Goal: Transaction & Acquisition: Purchase product/service

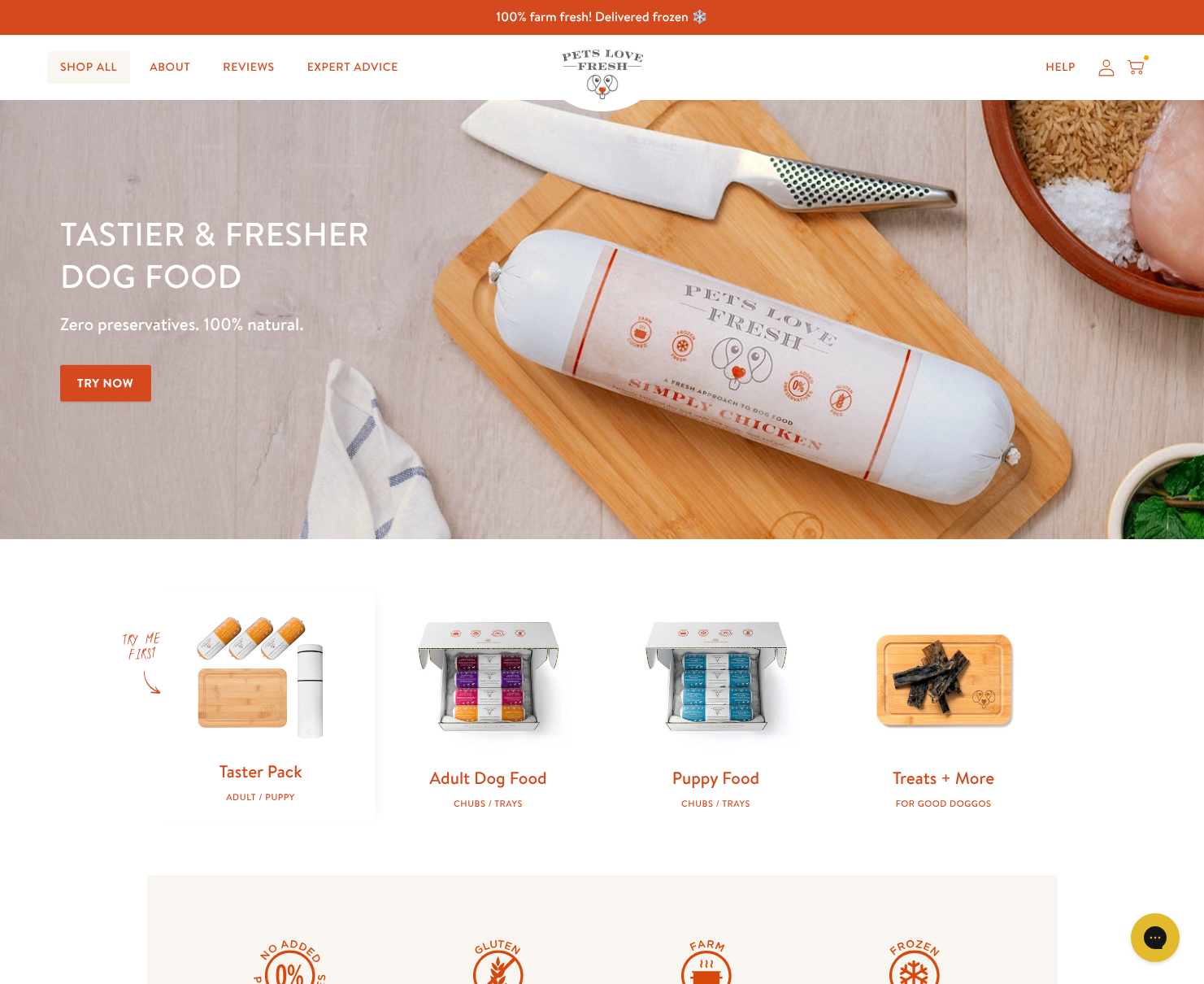
click at [73, 63] on link "Shop All" at bounding box center [88, 68] width 83 height 33
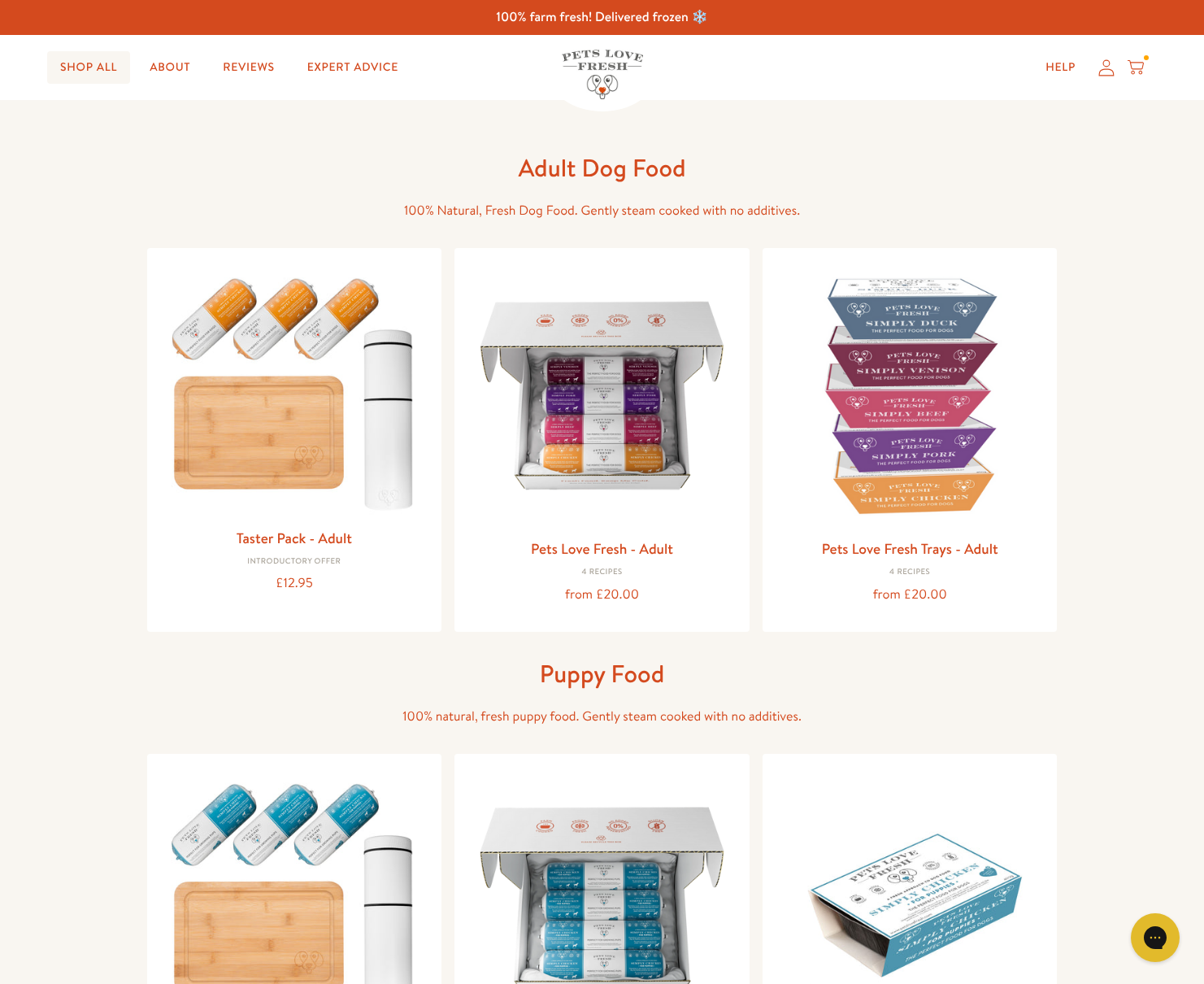
click at [79, 69] on link "Shop All" at bounding box center [88, 68] width 83 height 33
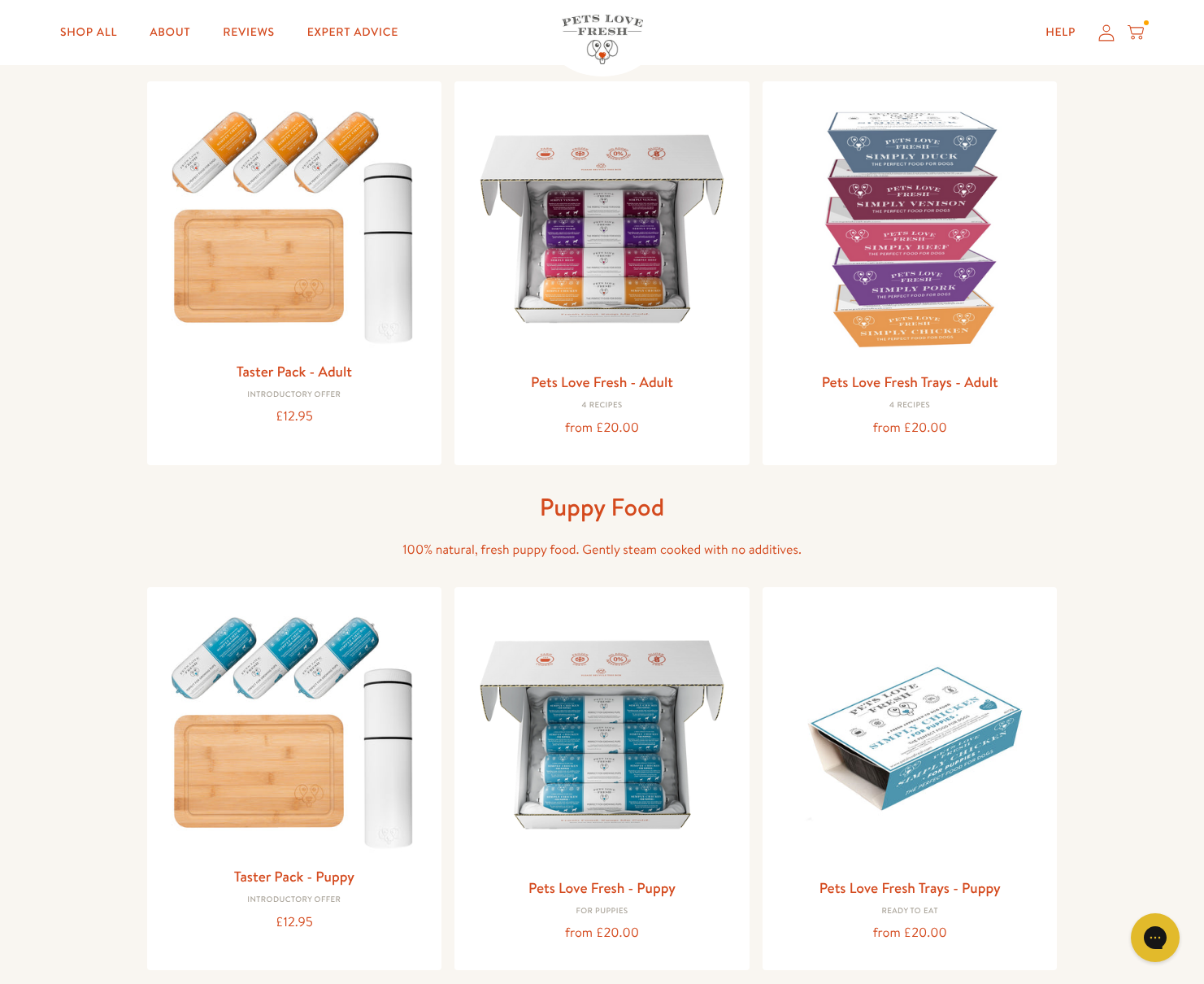
scroll to position [99, 0]
